Goal: Task Accomplishment & Management: Manage account settings

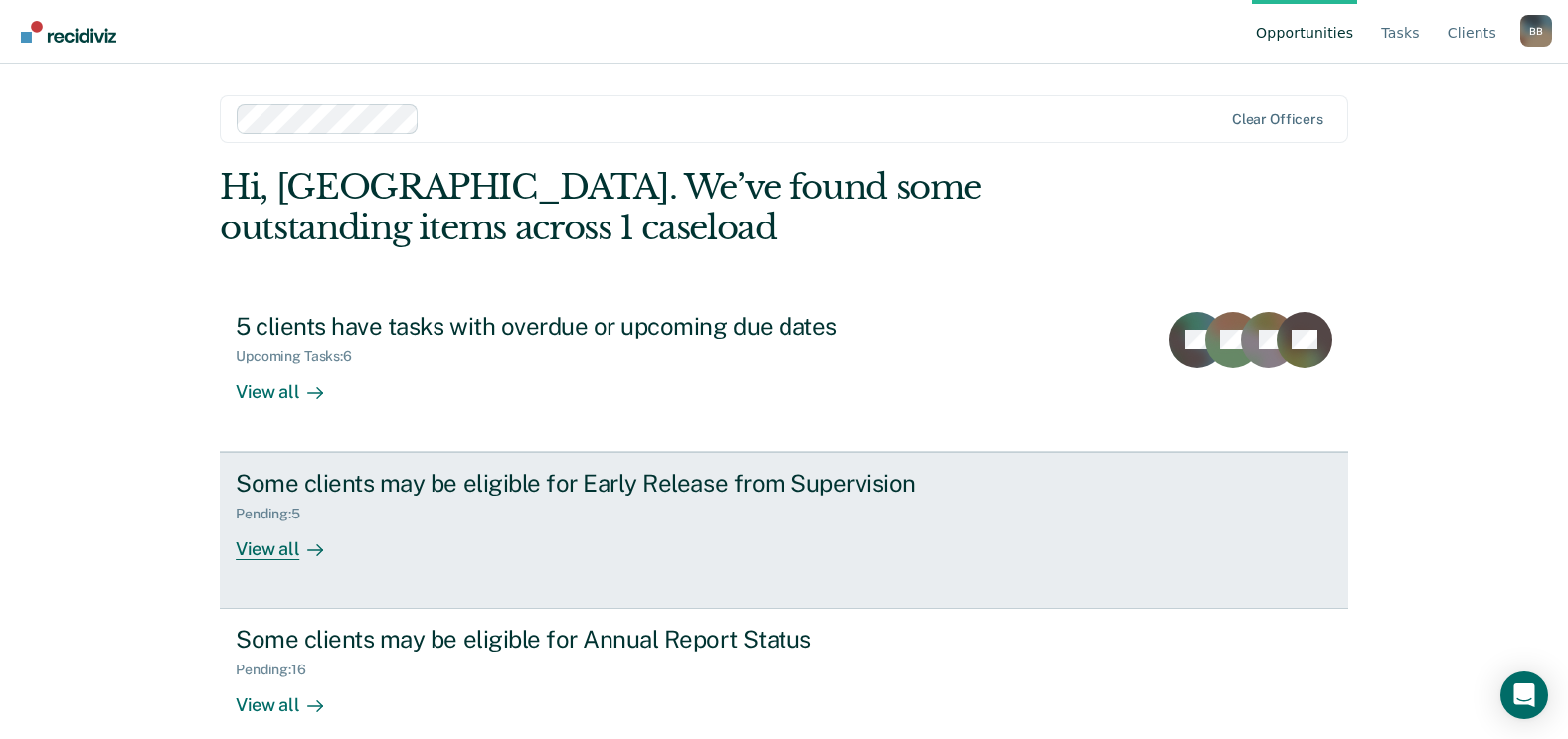
scroll to position [26, 0]
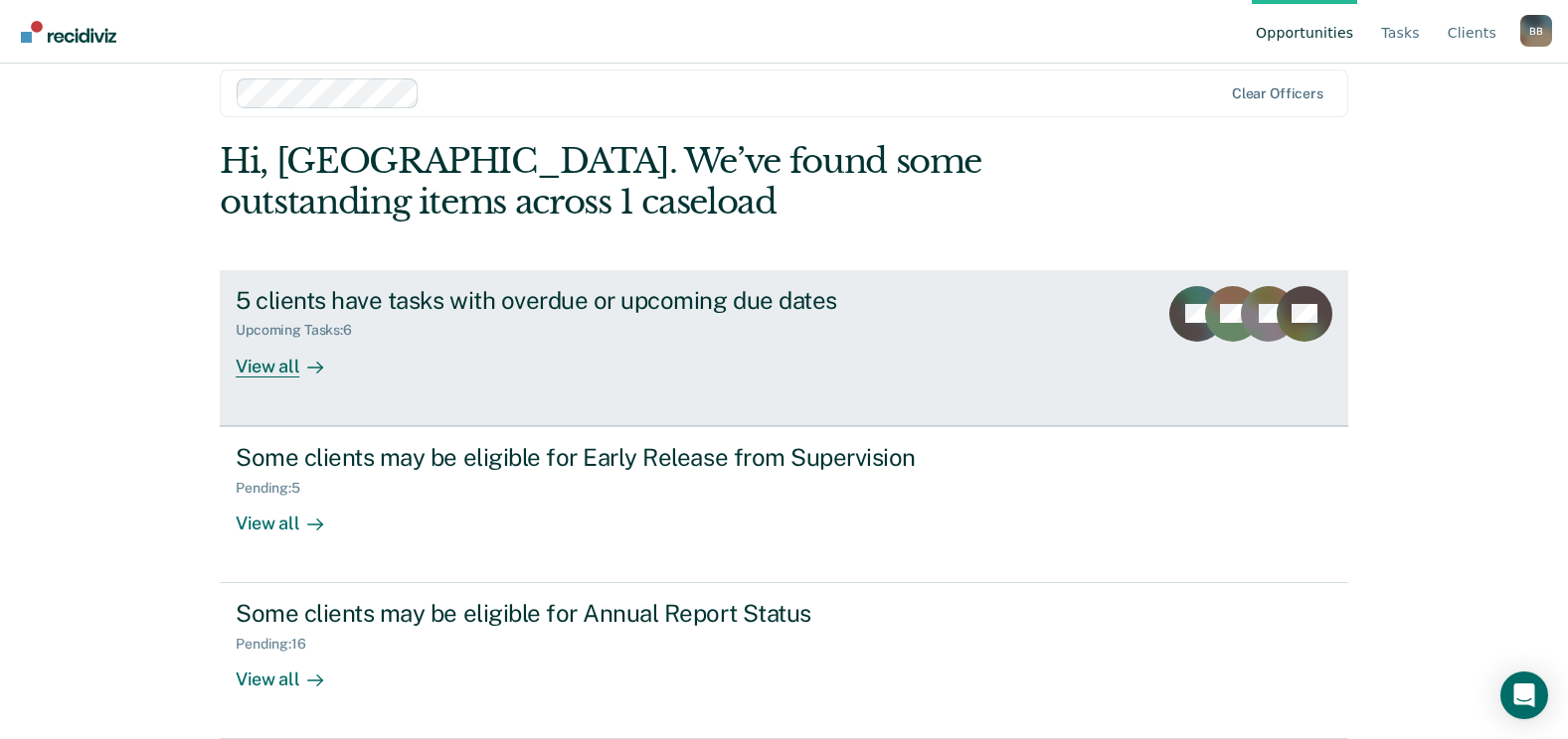
click at [438, 299] on div "5 clients have tasks with overdue or upcoming due dates" at bounding box center [584, 300] width 697 height 29
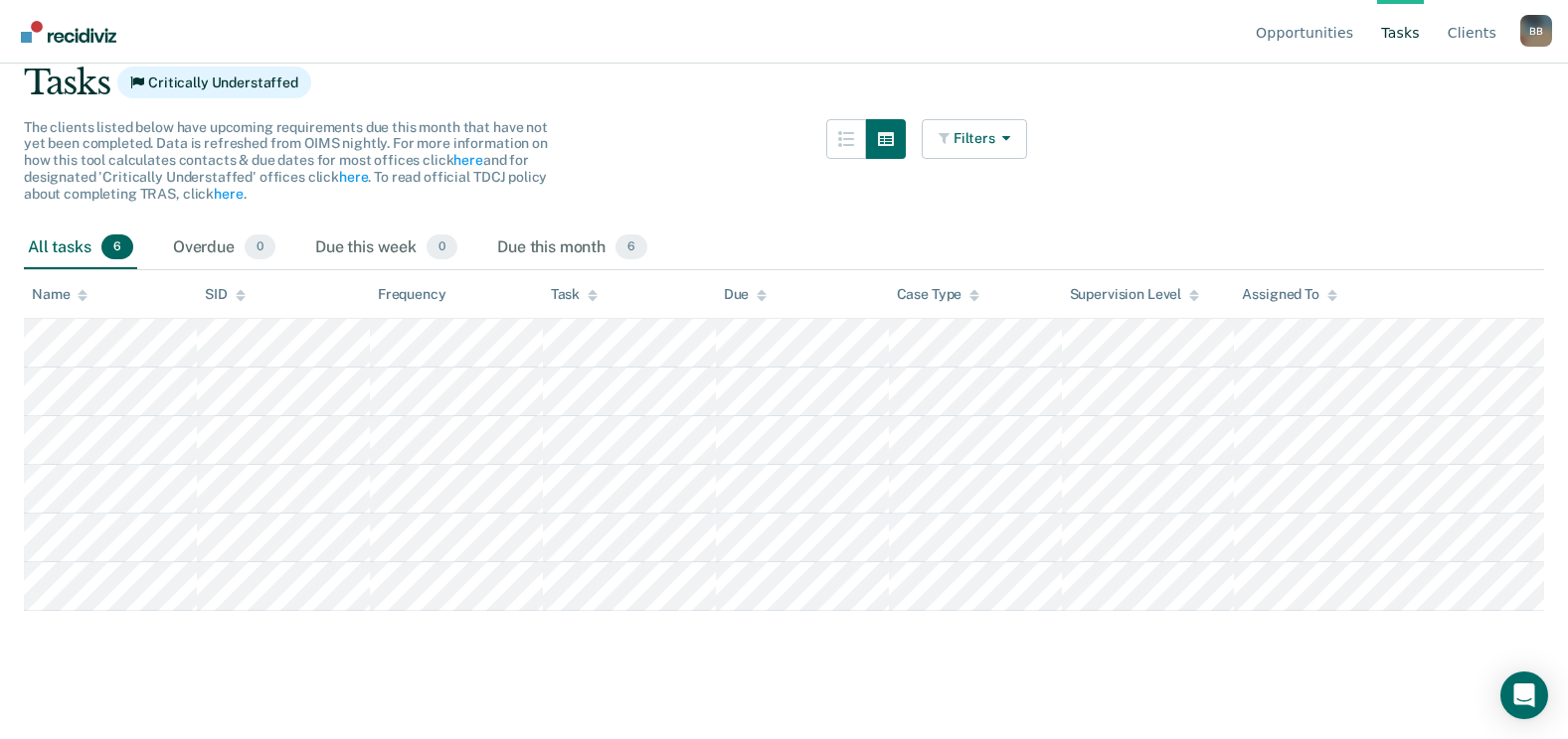
scroll to position [199, 0]
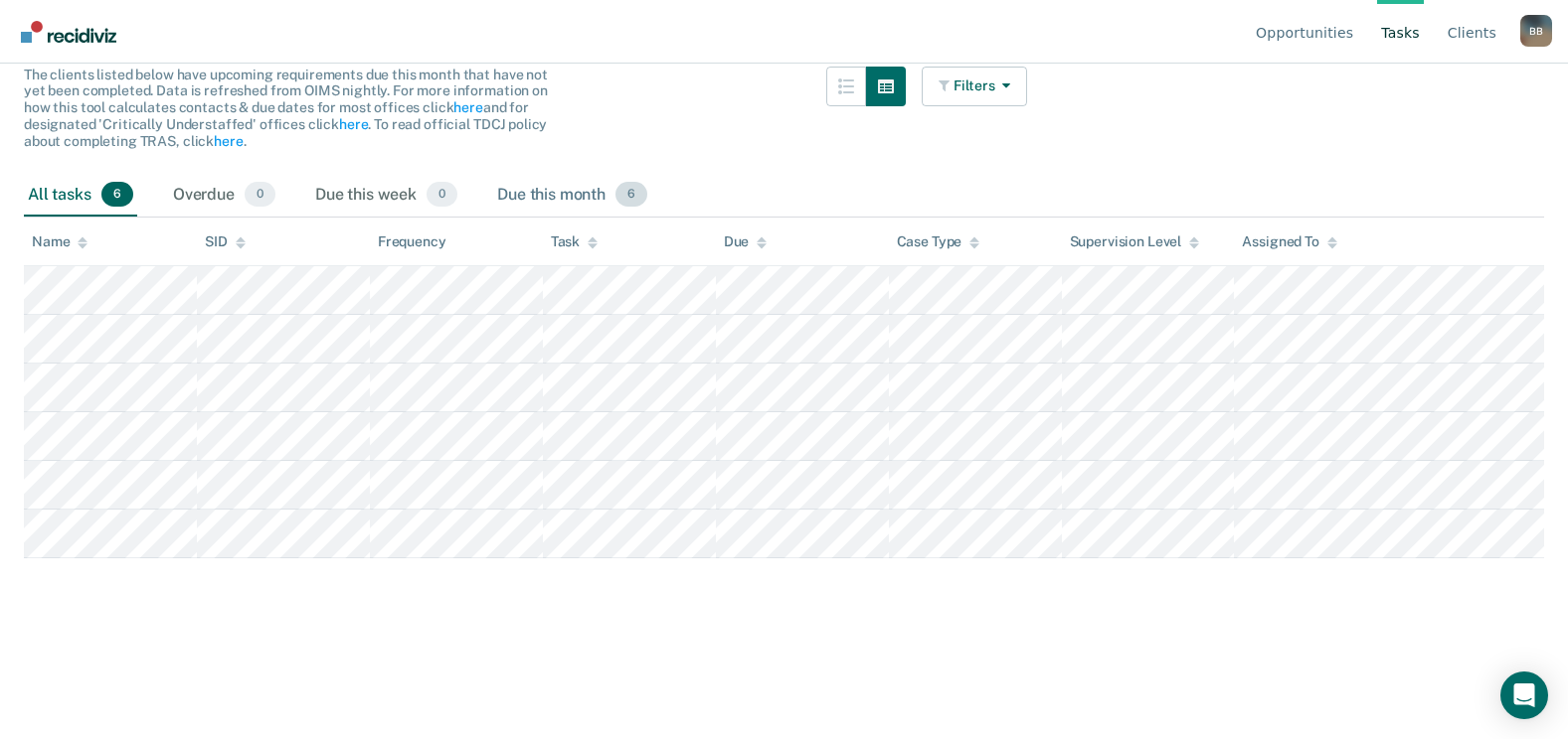
click at [587, 190] on div "Due this month 6" at bounding box center [572, 196] width 158 height 44
click at [80, 200] on div "All tasks 6" at bounding box center [81, 196] width 113 height 44
